Goal: Check status: Check status

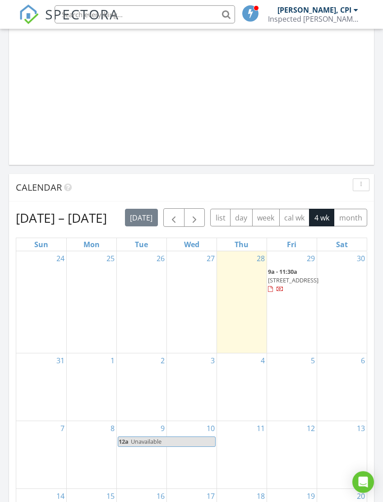
scroll to position [783, 0]
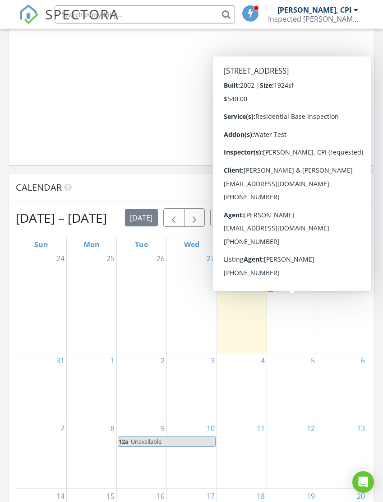
click at [301, 294] on span "9a - 11:30a 764 S Angola Rd, Coldwater 49036" at bounding box center [293, 280] width 51 height 27
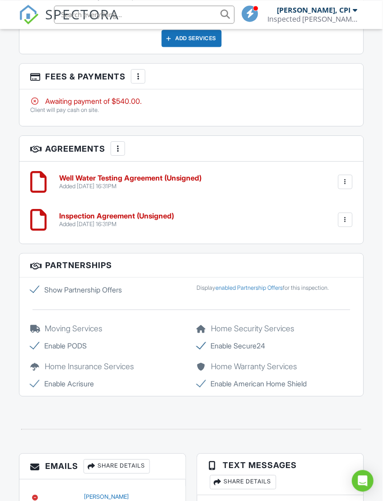
scroll to position [1394, 3]
click at [101, 221] on div "Added [DATE] 16:31PM" at bounding box center [116, 224] width 115 height 7
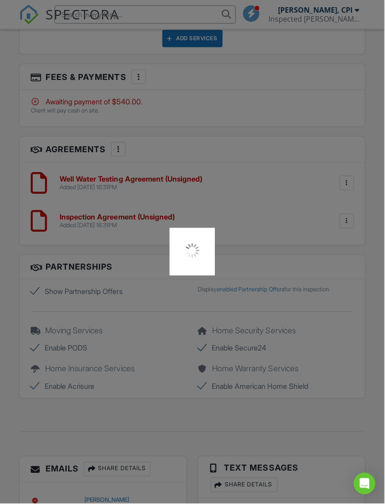
scroll to position [1404, 1]
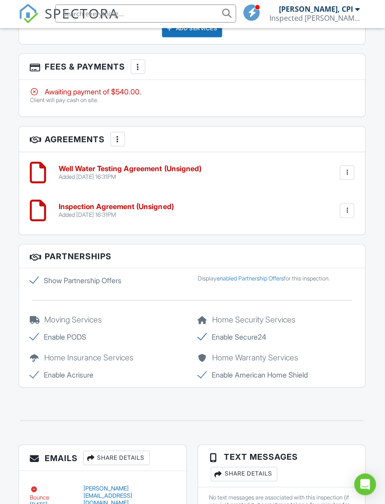
click at [119, 165] on h6 "Well Water Testing Agreement (Unsigned)" at bounding box center [131, 169] width 142 height 8
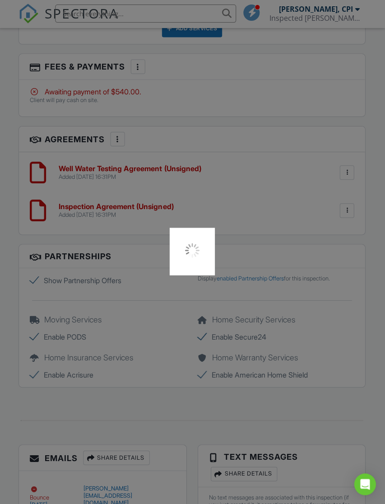
scroll to position [1400, 0]
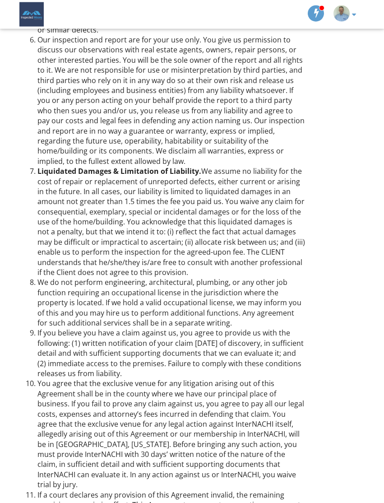
scroll to position [703, 0]
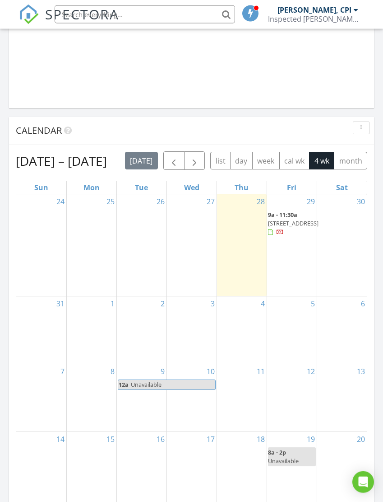
scroll to position [840, 0]
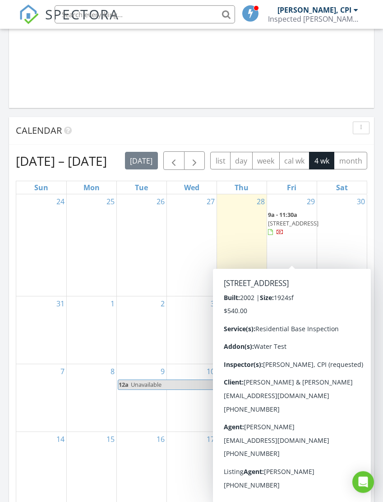
click at [286, 227] on span "764 S Angola Rd, Coldwater 49036" at bounding box center [293, 223] width 51 height 8
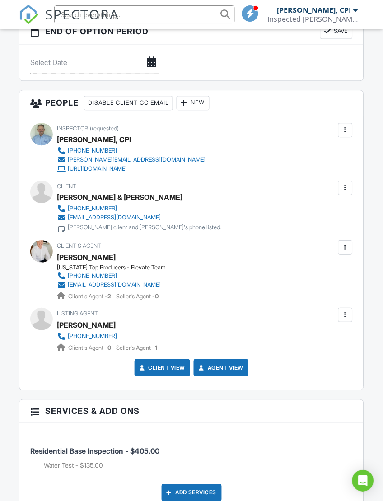
scroll to position [939, 0]
